Goal: Information Seeking & Learning: Learn about a topic

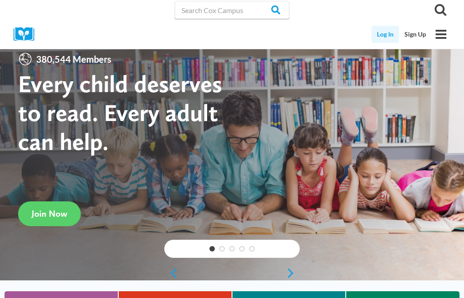
click at [384, 36] on link "Log In" at bounding box center [386, 34] width 28 height 17
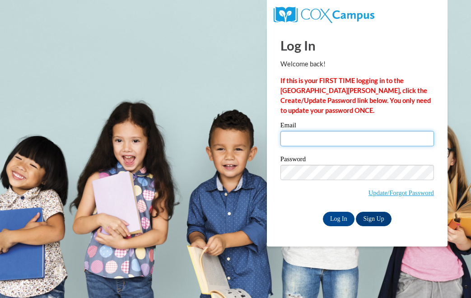
click at [355, 146] on input "Email" at bounding box center [356, 138] width 153 height 15
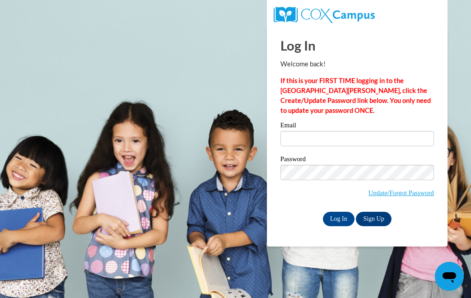
click at [194, 214] on body "Log In Welcome back! If this is your FIRST TIME logging in to the [GEOGRAPHIC_D…" at bounding box center [235, 149] width 471 height 298
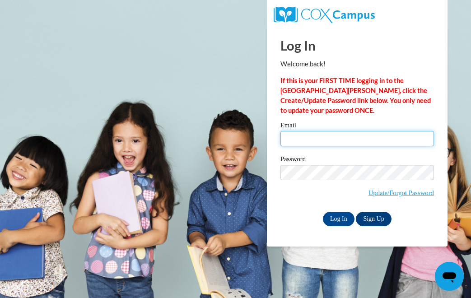
click at [315, 139] on input "Email" at bounding box center [356, 138] width 153 height 15
type input "[EMAIL_ADDRESS][DOMAIN_NAME]"
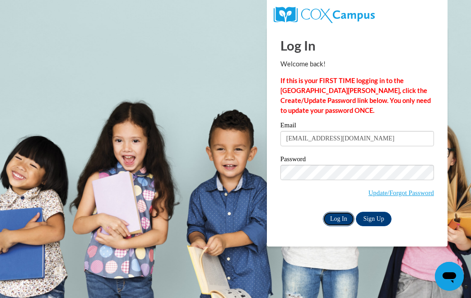
click at [342, 219] on input "Log In" at bounding box center [339, 219] width 32 height 14
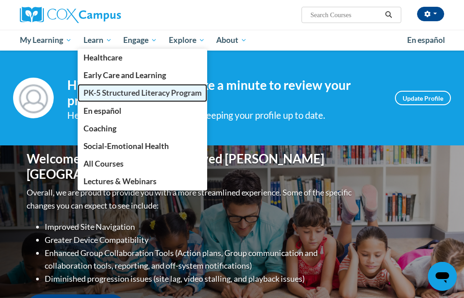
click at [133, 94] on span "PK-5 Structured Literacy Program" at bounding box center [143, 92] width 118 height 9
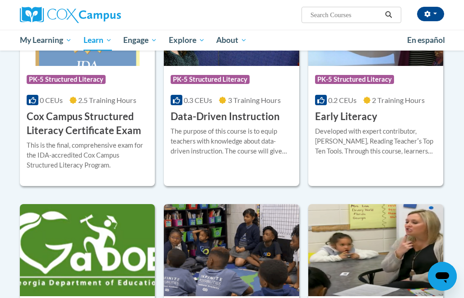
scroll to position [372, 0]
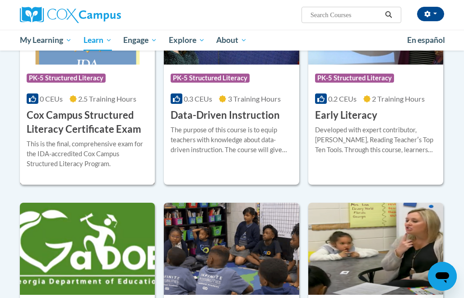
click at [86, 121] on h3 "Cox Campus Structured Literacy Certificate Exam" at bounding box center [87, 122] width 121 height 28
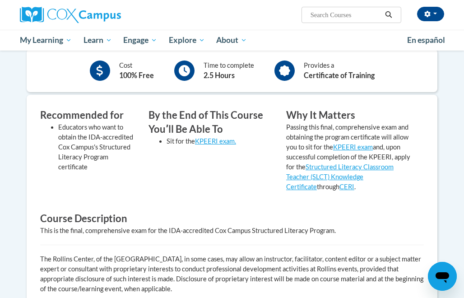
scroll to position [224, 0]
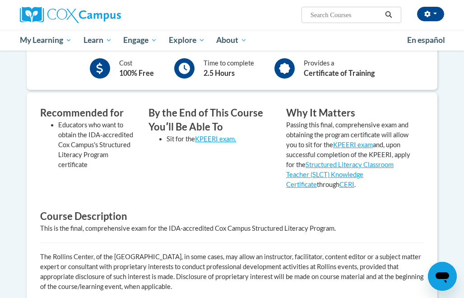
click at [224, 183] on div "By the End of This Course Youʹll Be Able To Sit for the KPEERI exam." at bounding box center [211, 151] width 138 height 90
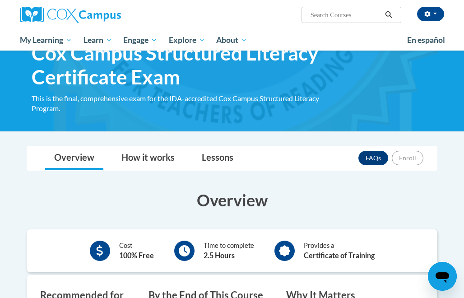
scroll to position [40, 0]
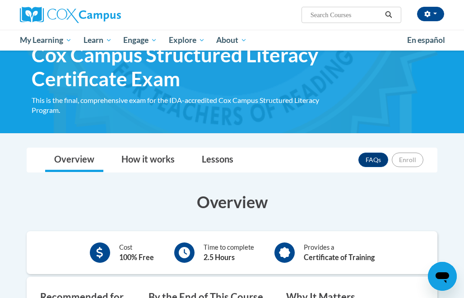
click at [410, 195] on h3 "Overview" at bounding box center [232, 202] width 411 height 23
click at [157, 152] on link "How it works" at bounding box center [147, 160] width 71 height 24
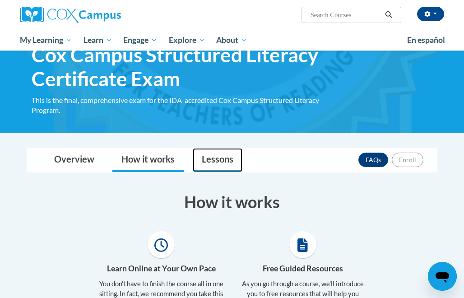
click at [216, 162] on link "Lessons" at bounding box center [218, 160] width 50 height 24
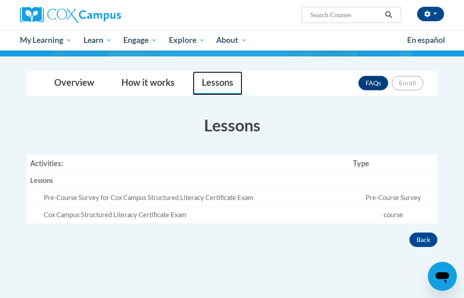
scroll to position [0, 0]
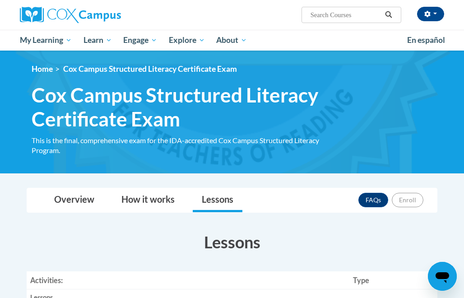
click at [99, 71] on span "Cox Campus Structured Literacy Certificate Exam" at bounding box center [150, 68] width 174 height 9
click at [41, 74] on li "Home" at bounding box center [42, 69] width 21 height 10
click at [43, 70] on link "Home" at bounding box center [42, 68] width 21 height 9
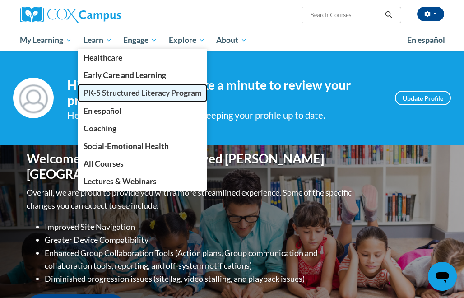
click at [152, 96] on span "PK-5 Structured Literacy Program" at bounding box center [143, 92] width 118 height 9
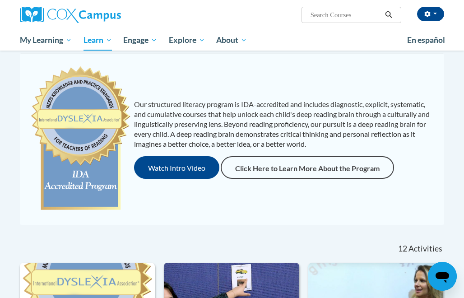
scroll to position [52, 0]
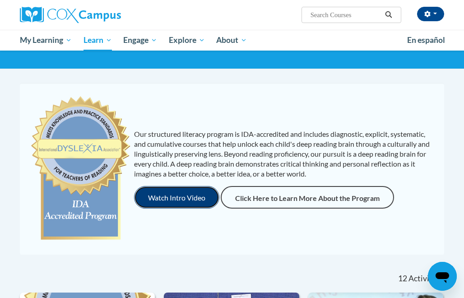
click at [182, 201] on button "Watch Intro Video" at bounding box center [176, 197] width 85 height 23
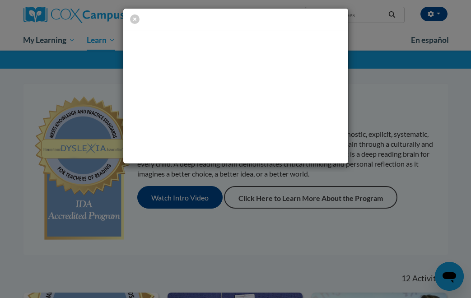
click at [293, 234] on div at bounding box center [235, 149] width 471 height 298
click at [272, 229] on div at bounding box center [235, 149] width 471 height 298
click at [138, 19] on icon "button" at bounding box center [134, 18] width 9 height 9
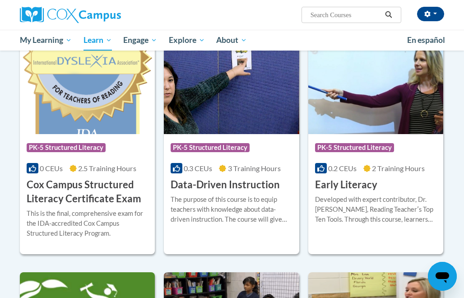
scroll to position [300, 0]
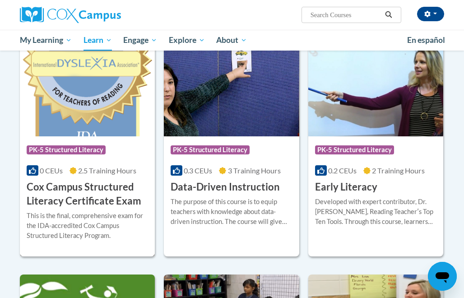
click at [103, 192] on h3 "Cox Campus Structured Literacy Certificate Exam" at bounding box center [87, 194] width 121 height 28
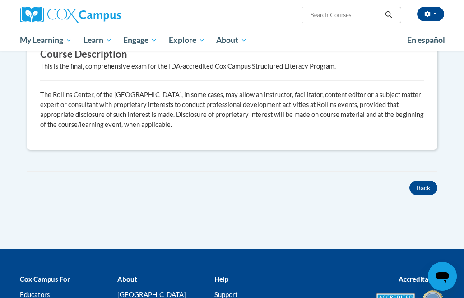
scroll to position [399, 0]
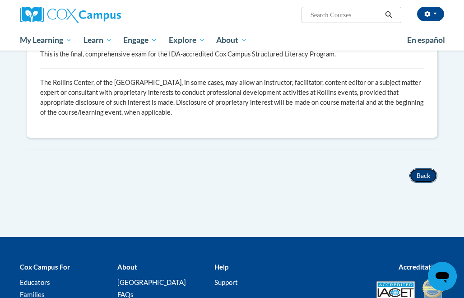
click at [423, 169] on button "Back" at bounding box center [423, 175] width 28 height 14
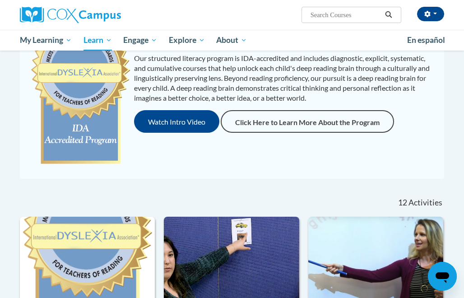
scroll to position [122, 0]
